Goal: Obtain resource: Obtain resource

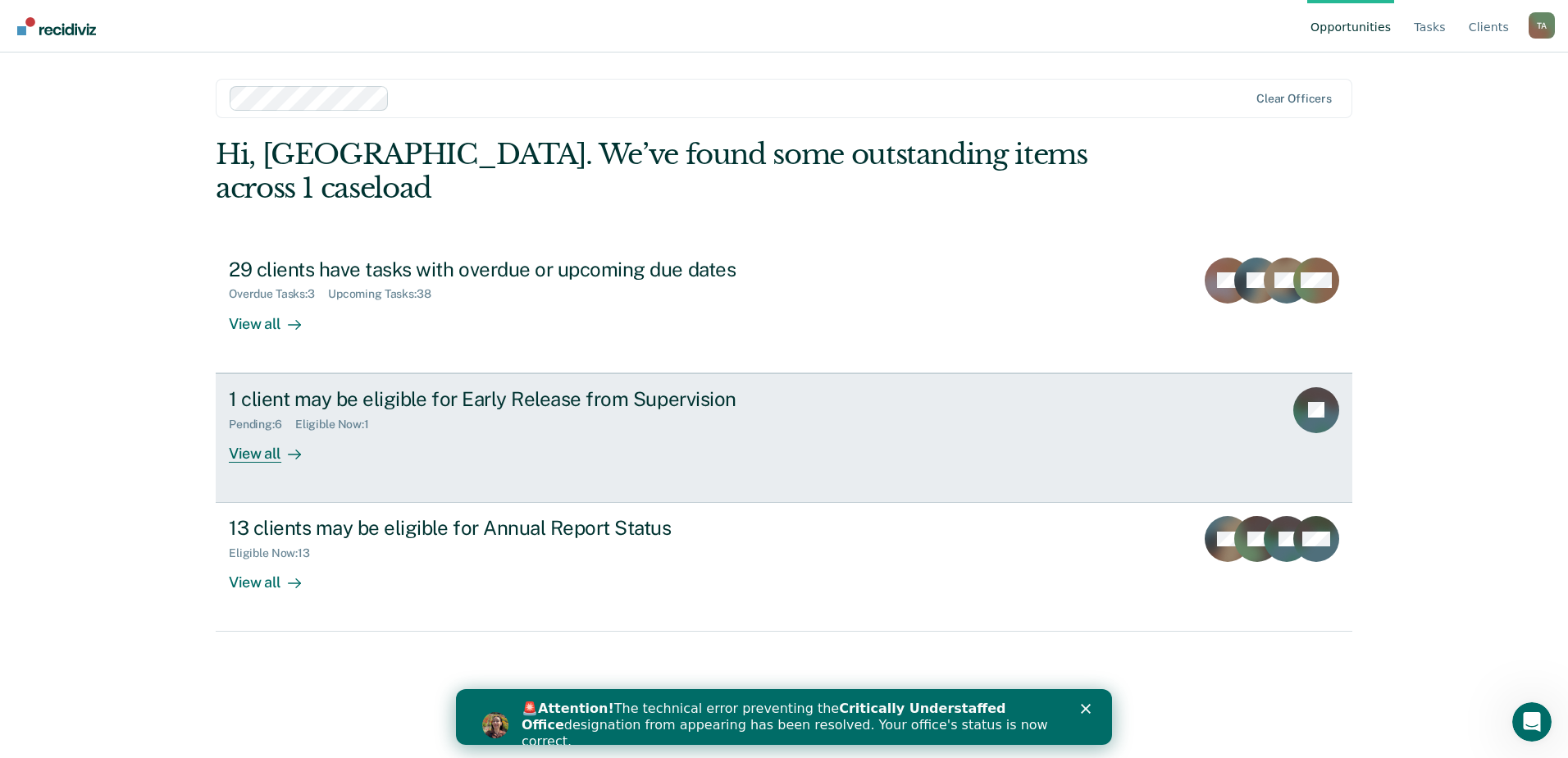
click at [569, 387] on div "1 client may be eligible for Early Release from Supervision" at bounding box center [516, 399] width 576 height 24
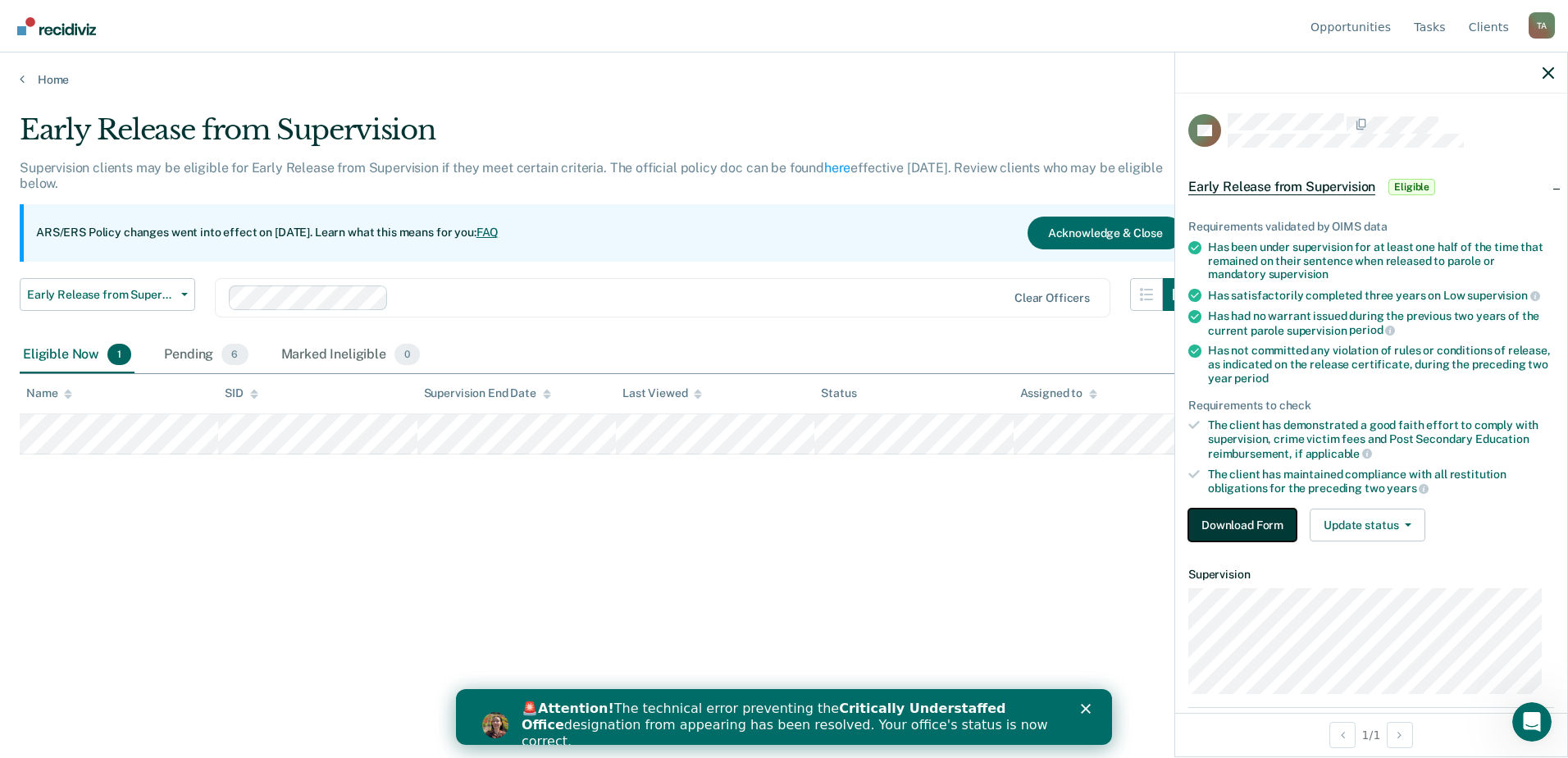
click at [1239, 520] on button "Download Form" at bounding box center [1242, 525] width 108 height 33
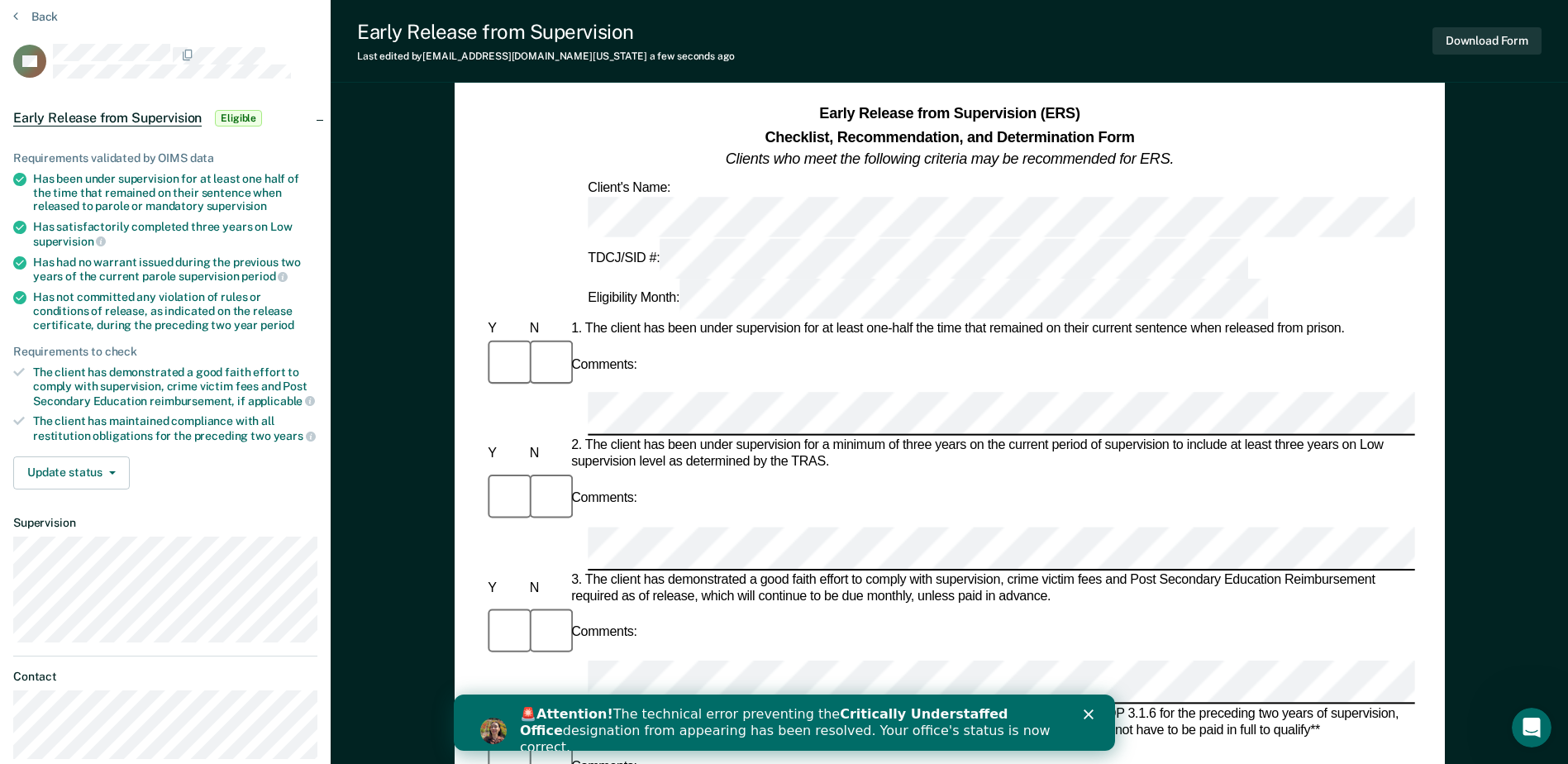
scroll to position [49, 0]
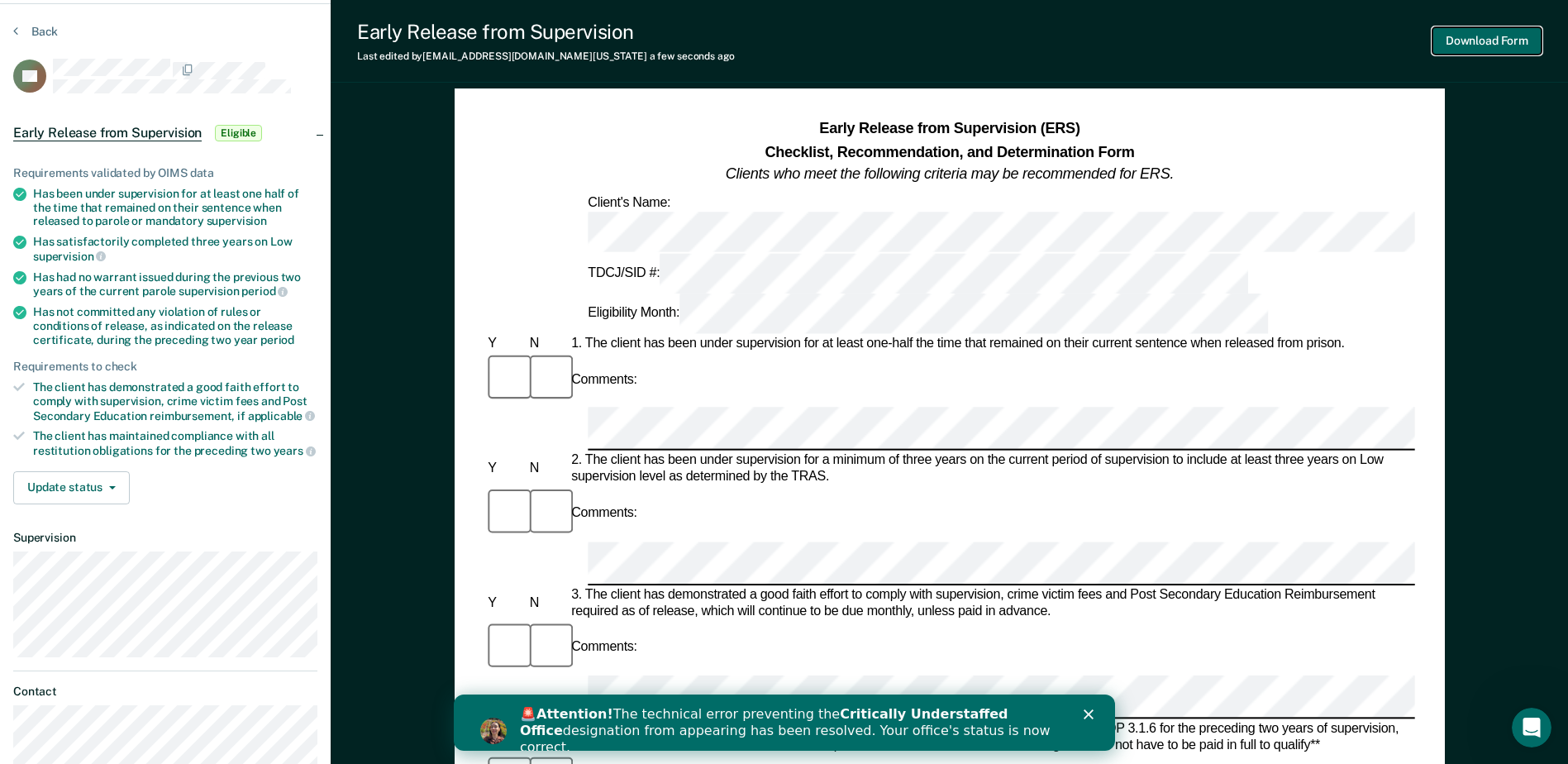
click at [1499, 46] on button "Download Form" at bounding box center [1487, 41] width 109 height 28
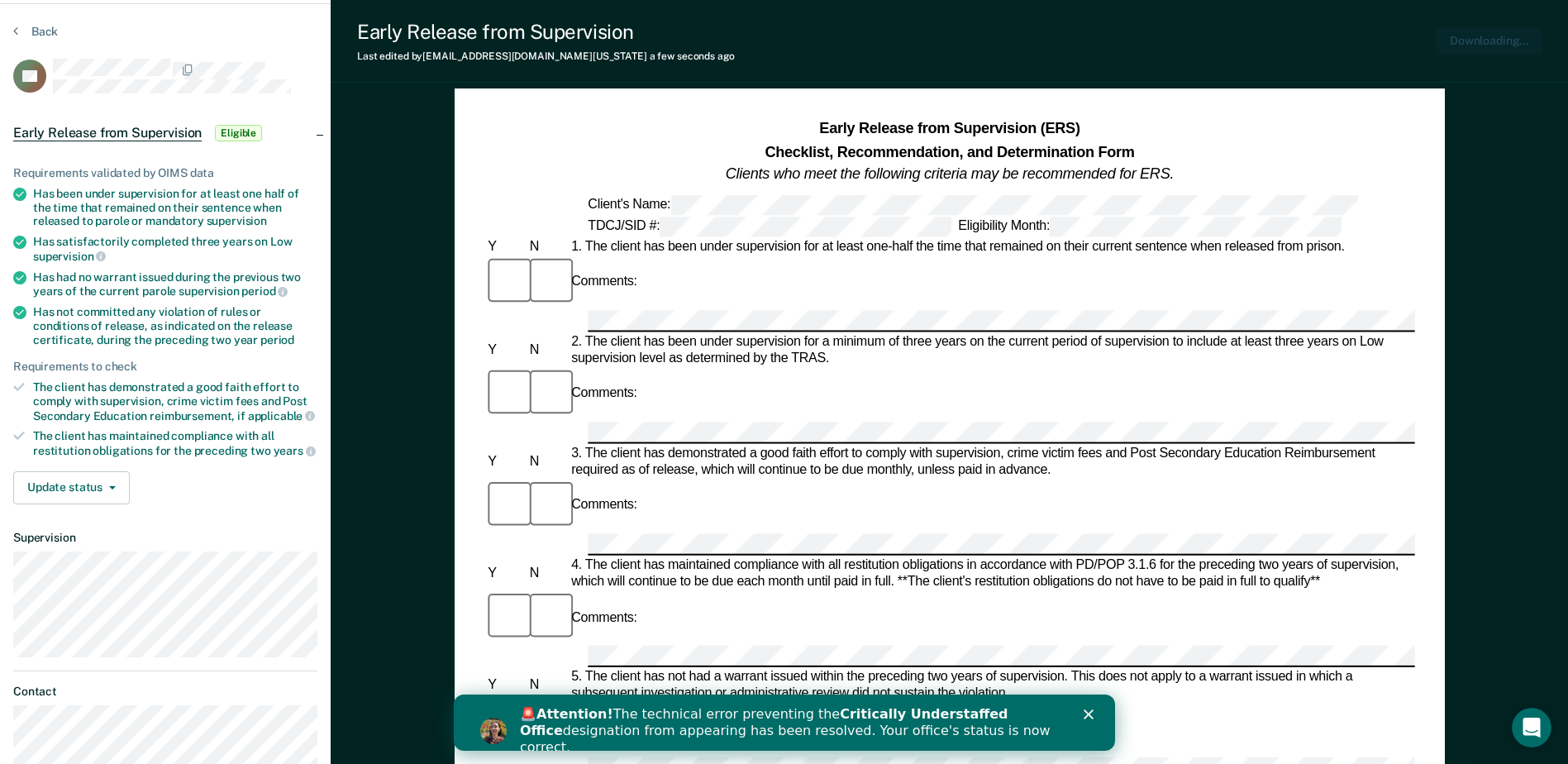
scroll to position [0, 0]
